Goal: Task Accomplishment & Management: Manage account settings

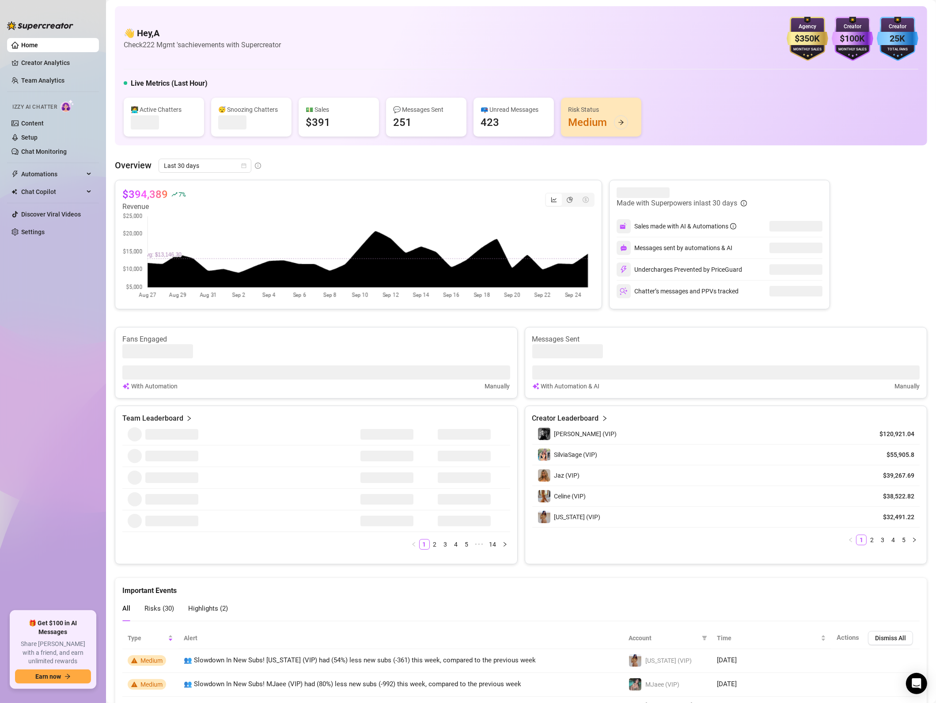
click at [317, 212] on canvas at bounding box center [355, 256] width 467 height 88
click at [45, 234] on link "Settings" at bounding box center [32, 231] width 23 height 7
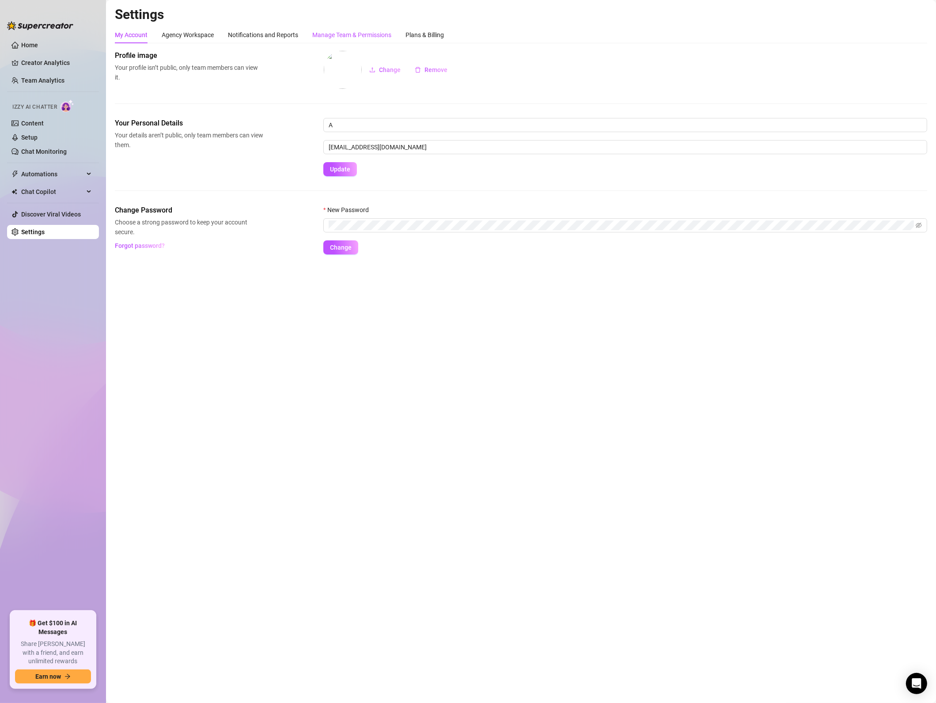
click at [365, 33] on div "Manage Team & Permissions" at bounding box center [351, 35] width 79 height 10
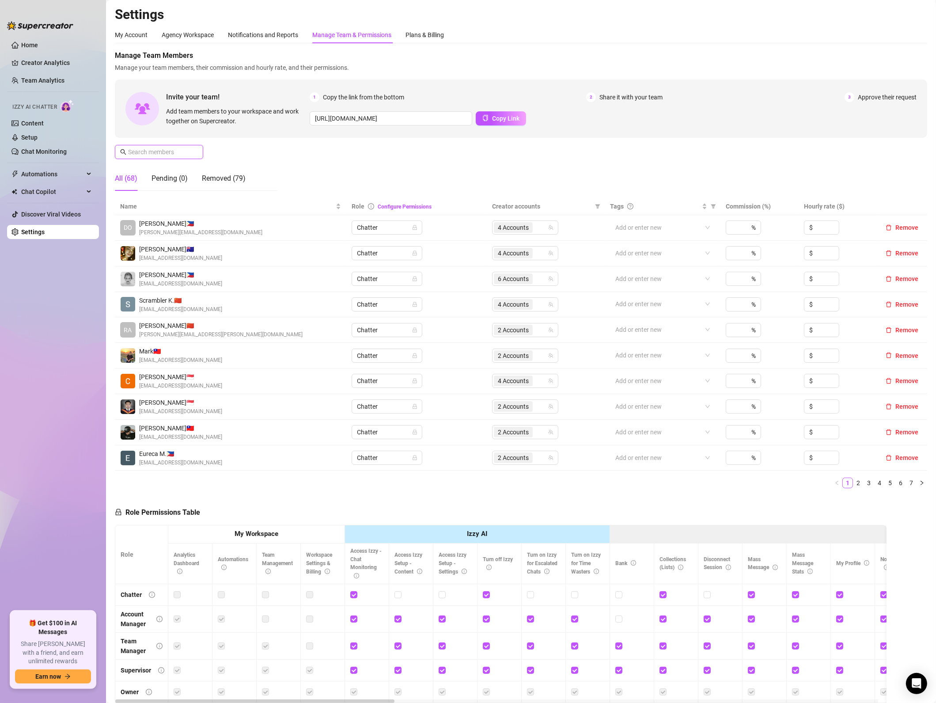
click at [134, 152] on input "text" at bounding box center [159, 152] width 63 height 10
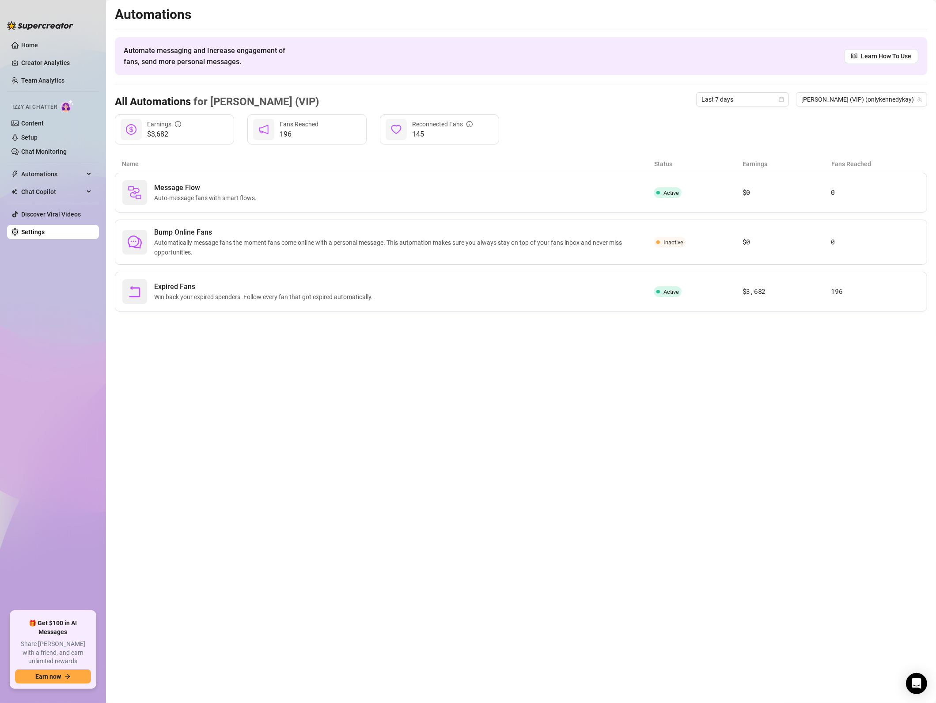
click at [27, 234] on link "Settings" at bounding box center [32, 231] width 23 height 7
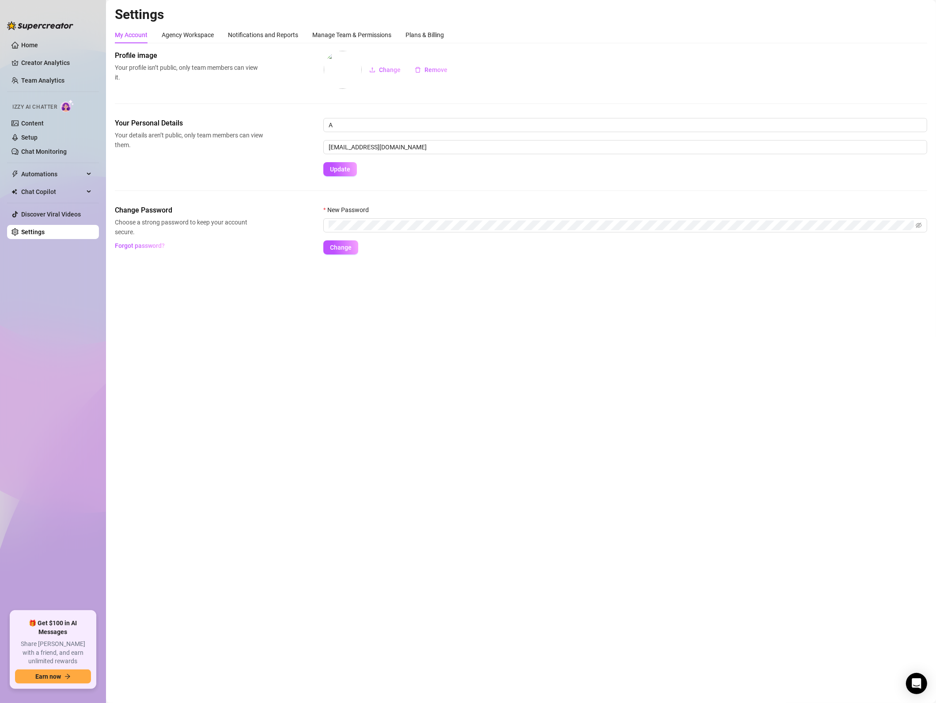
click at [366, 25] on div "Settings My Account Agency Workspace Notifications and Reports Manage Team & Pe…" at bounding box center [521, 135] width 813 height 259
click at [367, 33] on div "Manage Team & Permissions" at bounding box center [351, 35] width 79 height 10
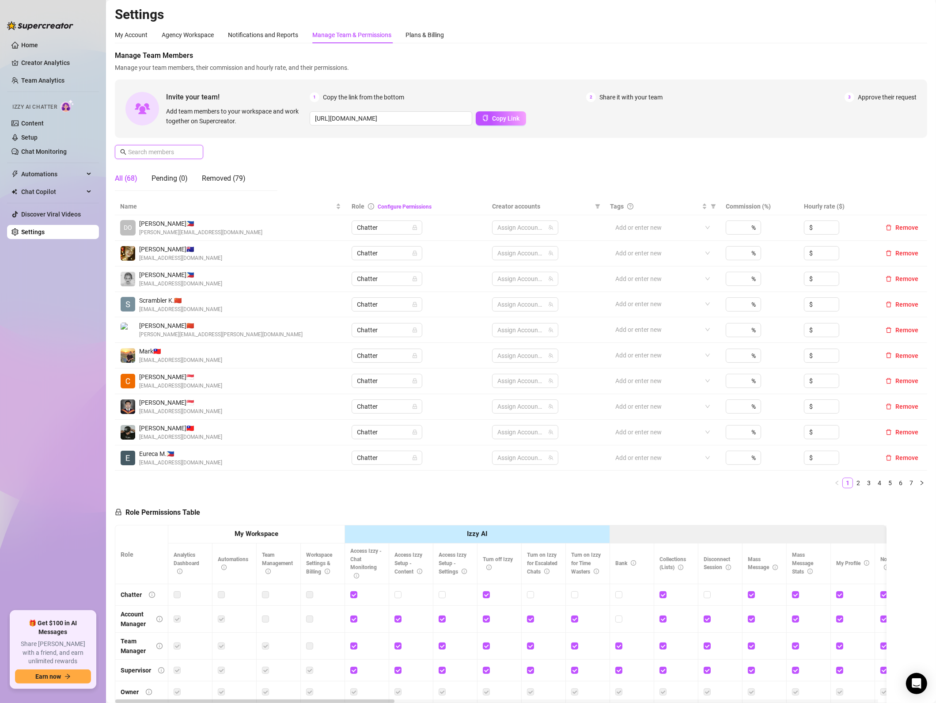
click at [168, 152] on input "text" at bounding box center [159, 152] width 63 height 10
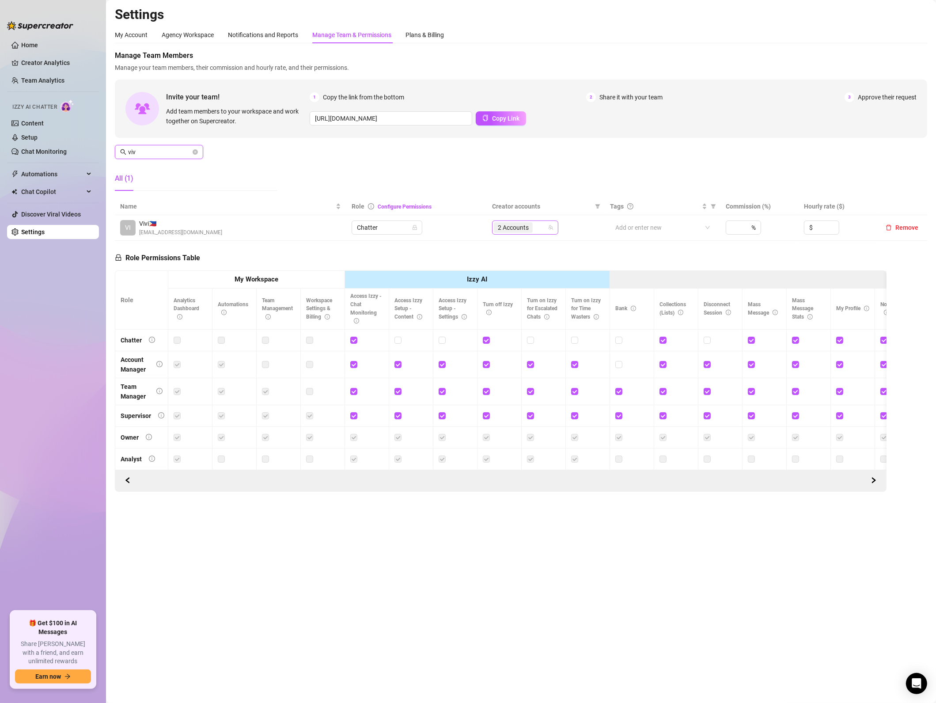
type input "viv"
click at [535, 229] on input "search" at bounding box center [536, 227] width 2 height 11
click at [505, 247] on input "Select all" at bounding box center [505, 246] width 7 height 7
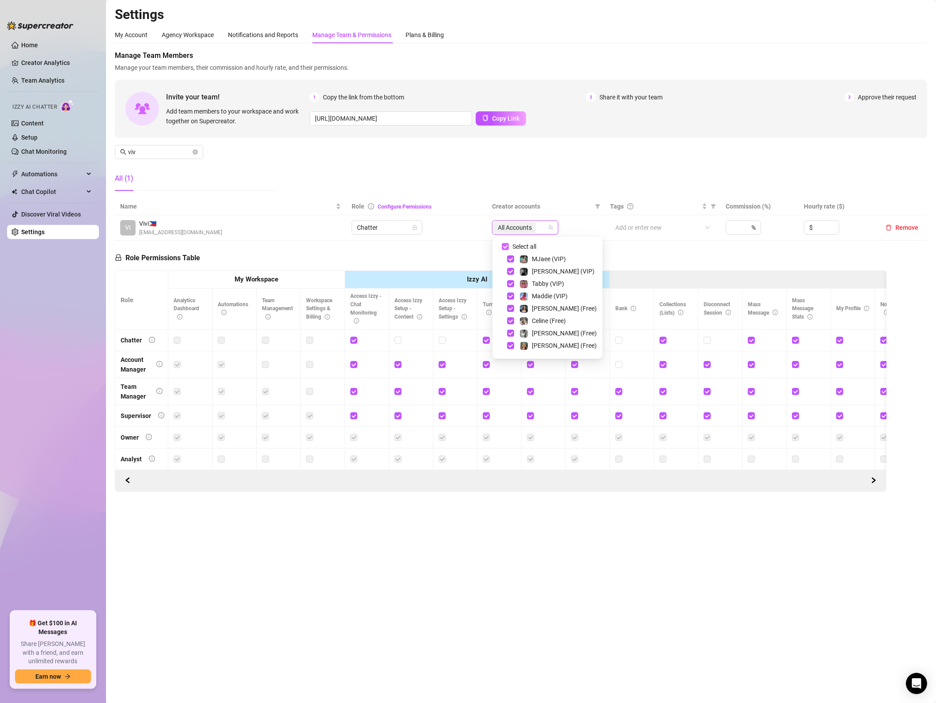
click at [505, 247] on input "Select all" at bounding box center [505, 246] width 7 height 7
checkbox input "false"
click at [512, 270] on span "Select tree node" at bounding box center [510, 271] width 7 height 7
click at [512, 331] on span "Select tree node" at bounding box center [510, 333] width 7 height 7
click at [369, 274] on th "Izzy AI" at bounding box center [477, 280] width 265 height 18
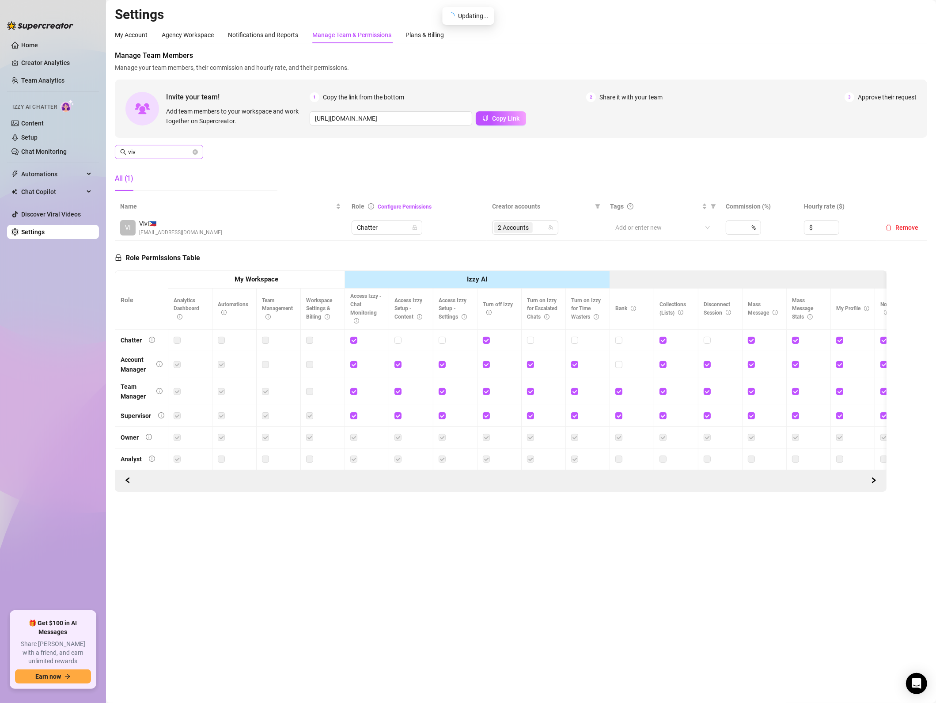
click at [196, 149] on icon "close-circle" at bounding box center [195, 151] width 5 height 5
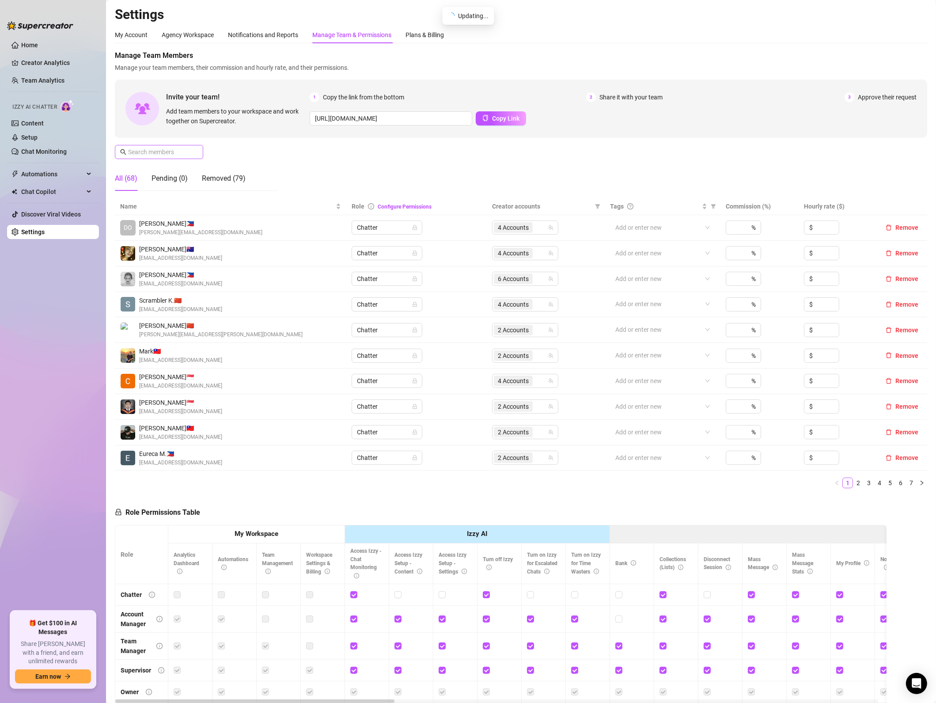
click at [196, 149] on span at bounding box center [195, 152] width 5 height 10
click at [187, 153] on input "text" at bounding box center [159, 152] width 63 height 10
click at [183, 150] on input "text" at bounding box center [159, 152] width 63 height 10
click at [179, 153] on input "text" at bounding box center [159, 152] width 63 height 10
click at [179, 150] on input "text" at bounding box center [159, 152] width 63 height 10
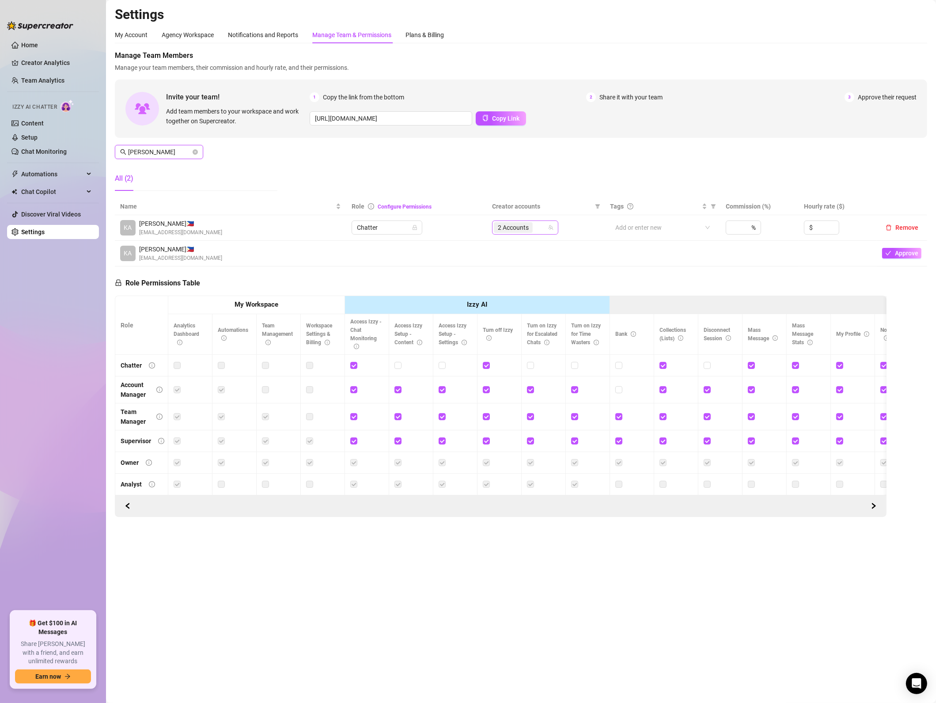
click at [539, 232] on div "2 Accounts" at bounding box center [520, 227] width 53 height 12
type input "[PERSON_NAME]"
click at [507, 248] on input "Select all" at bounding box center [505, 246] width 7 height 7
checkbox input "false"
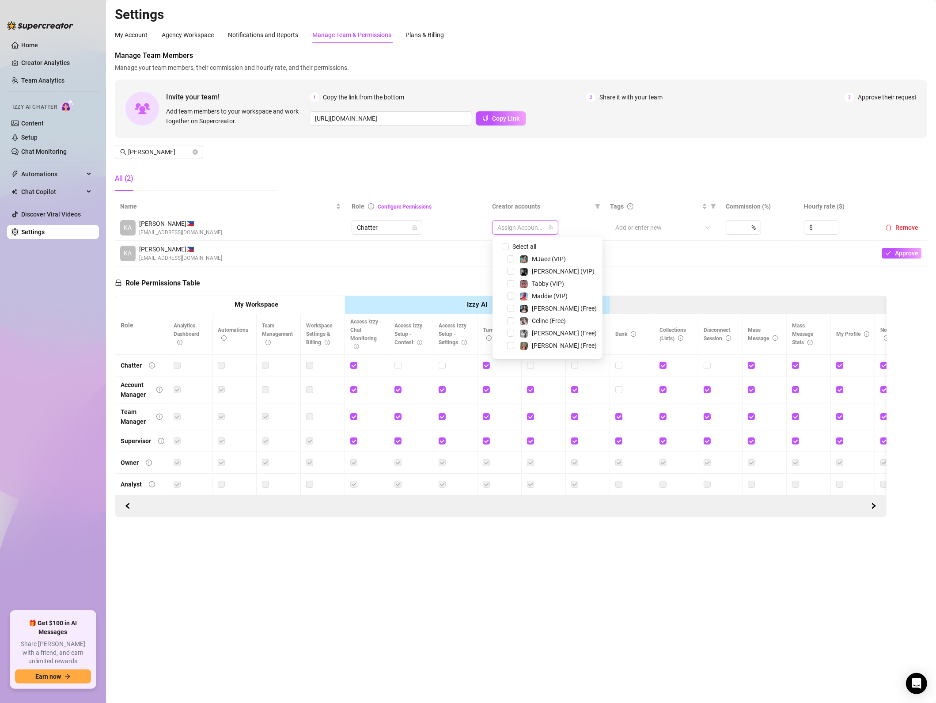
scroll to position [53, 0]
click at [516, 269] on span "Celine (Free)" at bounding box center [558, 267] width 84 height 11
click at [512, 335] on span "Select tree node" at bounding box center [510, 334] width 7 height 7
click at [242, 260] on div "[PERSON_NAME] 🇵🇭 [EMAIL_ADDRESS][DOMAIN_NAME]" at bounding box center [230, 253] width 221 height 18
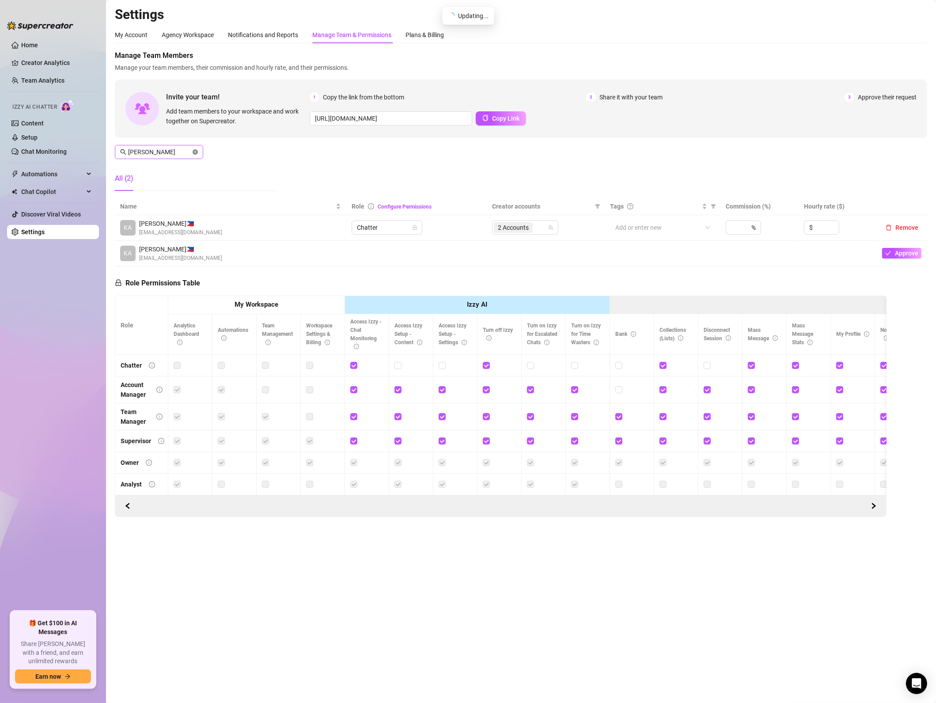
click at [194, 152] on icon "close-circle" at bounding box center [195, 151] width 5 height 5
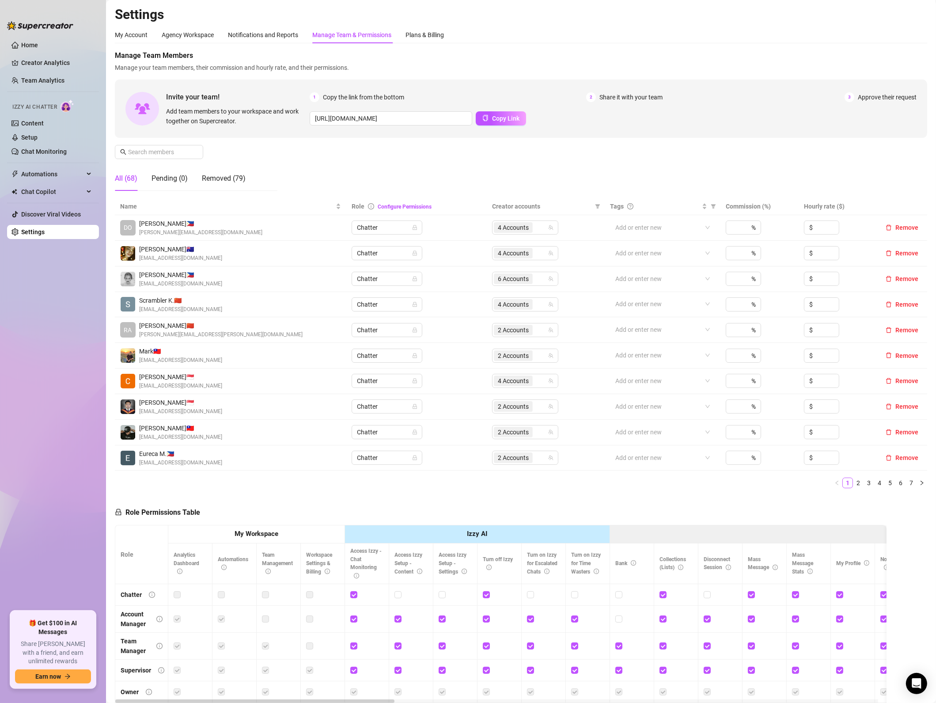
click at [55, 309] on ul "Home Creator Analytics Team Analytics Izzy AI Chatter Content Setup Chat Monito…" at bounding box center [53, 320] width 92 height 573
click at [79, 554] on ul "Home Creator Analytics Team Analytics Izzy AI Chatter Content Setup Chat Monito…" at bounding box center [53, 320] width 92 height 573
click at [155, 152] on input "text" at bounding box center [159, 152] width 63 height 10
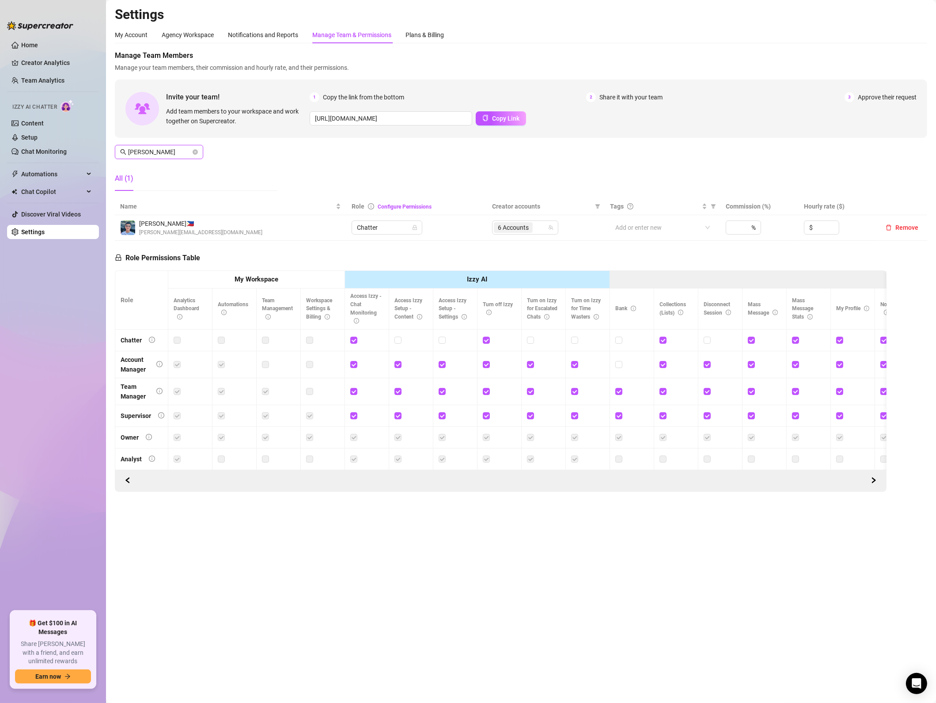
type input "[PERSON_NAME]"
click at [522, 228] on span "6 Accounts" at bounding box center [513, 228] width 31 height 10
click at [511, 245] on span "Select all" at bounding box center [524, 247] width 31 height 10
click at [509, 245] on input "Select all" at bounding box center [505, 246] width 7 height 7
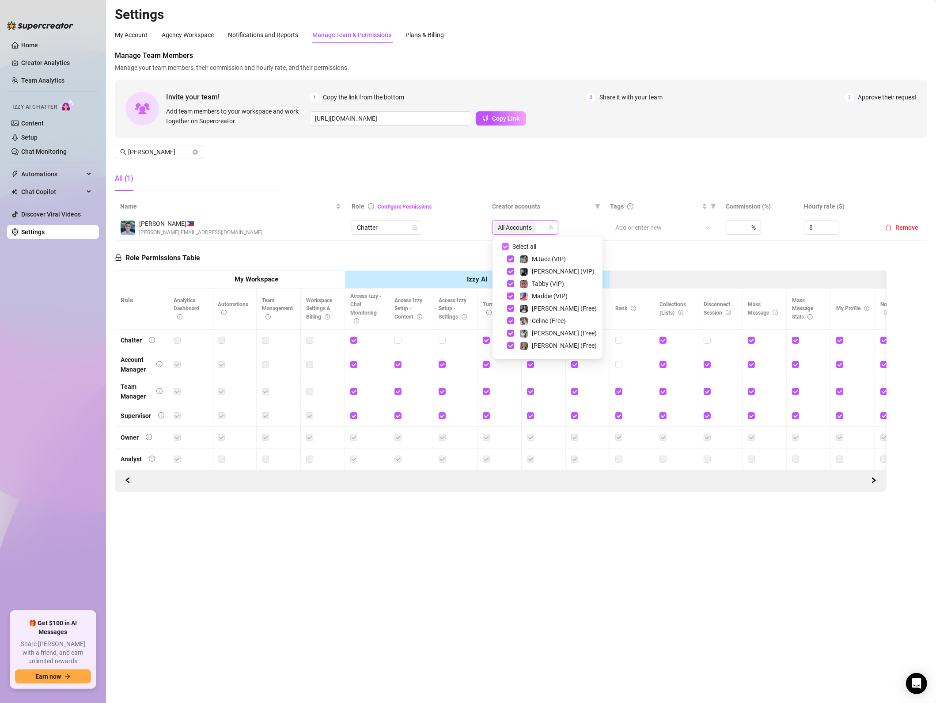
click at [511, 245] on span "Select all" at bounding box center [524, 247] width 31 height 10
click at [509, 245] on input "Select all" at bounding box center [505, 246] width 7 height 7
checkbox input "false"
click at [512, 319] on span "Select tree node" at bounding box center [510, 320] width 7 height 7
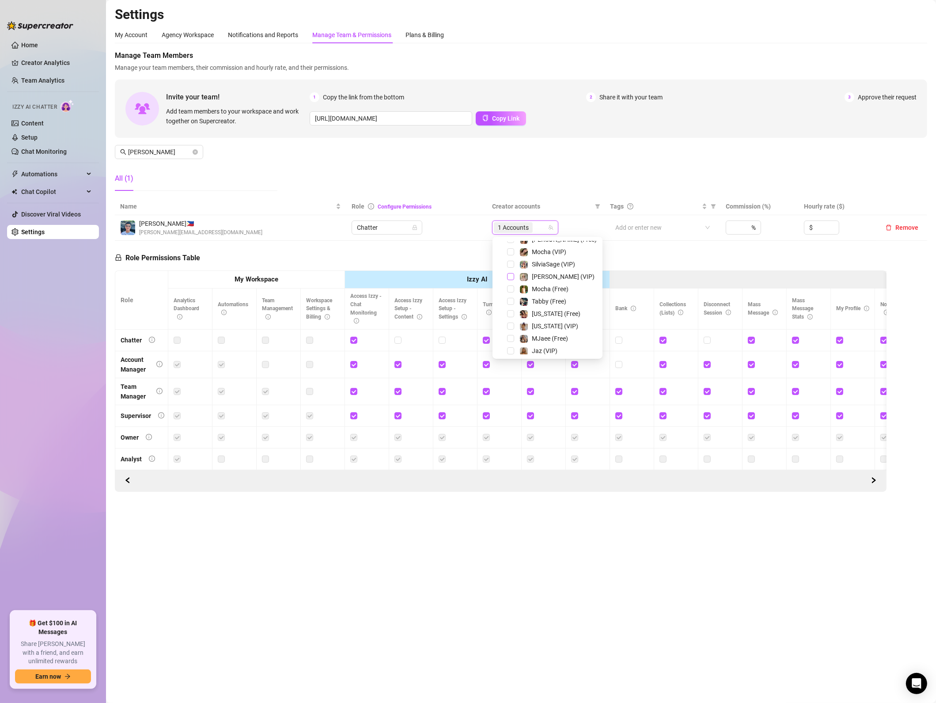
click at [512, 273] on span "Select tree node" at bounding box center [510, 276] width 7 height 7
click at [512, 337] on span "Select tree node" at bounding box center [510, 334] width 7 height 7
click at [515, 322] on div "Celine (VIP)" at bounding box center [548, 322] width 106 height 11
click at [510, 321] on span "Select tree node" at bounding box center [510, 322] width 7 height 7
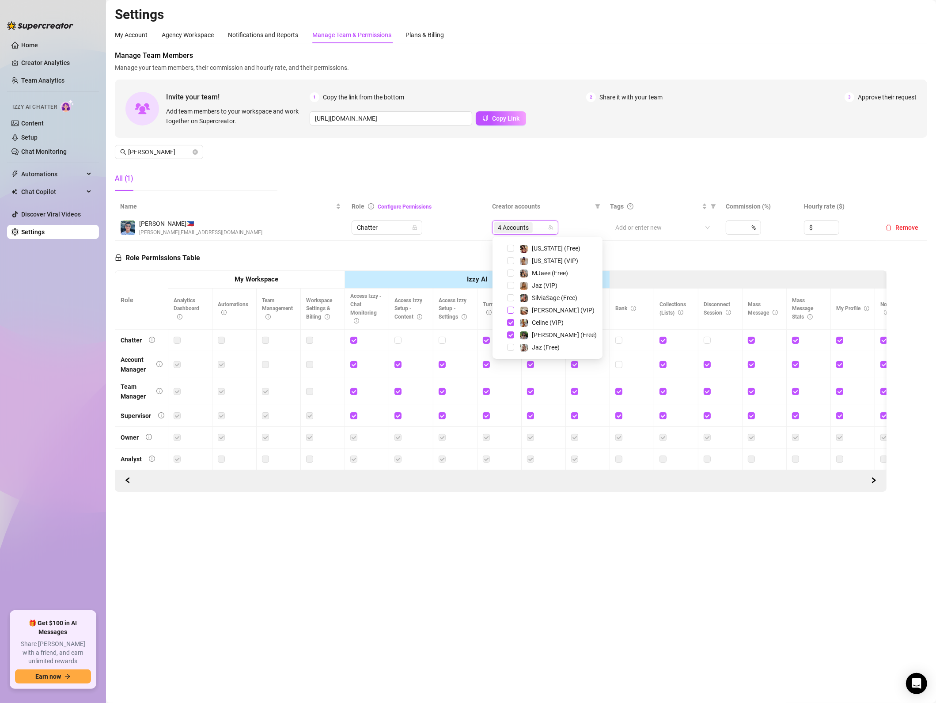
click at [510, 311] on span "Select tree node" at bounding box center [510, 310] width 7 height 7
click at [512, 279] on span "Select tree node" at bounding box center [510, 280] width 7 height 7
click at [24, 508] on ul "Home Creator Analytics Team Analytics Izzy AI Chatter Content Setup Chat Monito…" at bounding box center [53, 320] width 92 height 573
